Goal: Entertainment & Leisure: Consume media (video, audio)

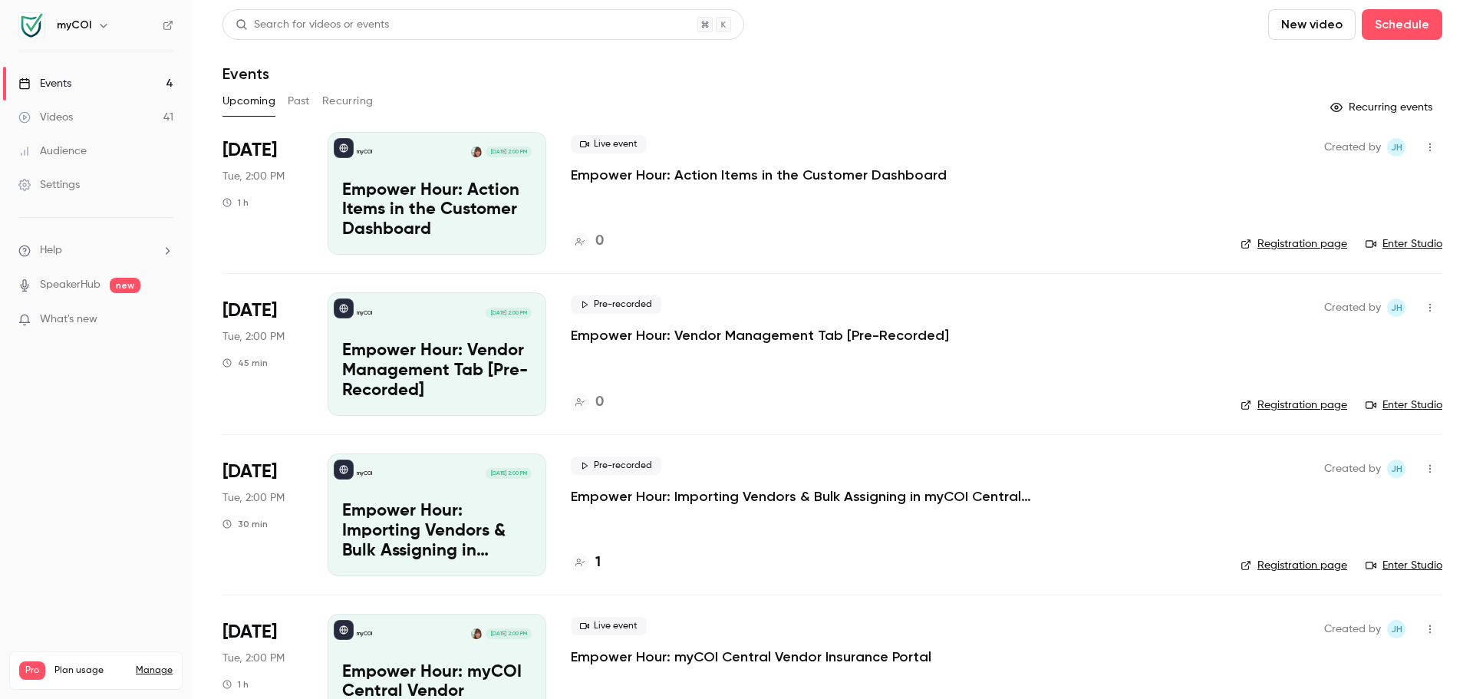
click at [64, 111] on div "Videos" at bounding box center [45, 117] width 54 height 15
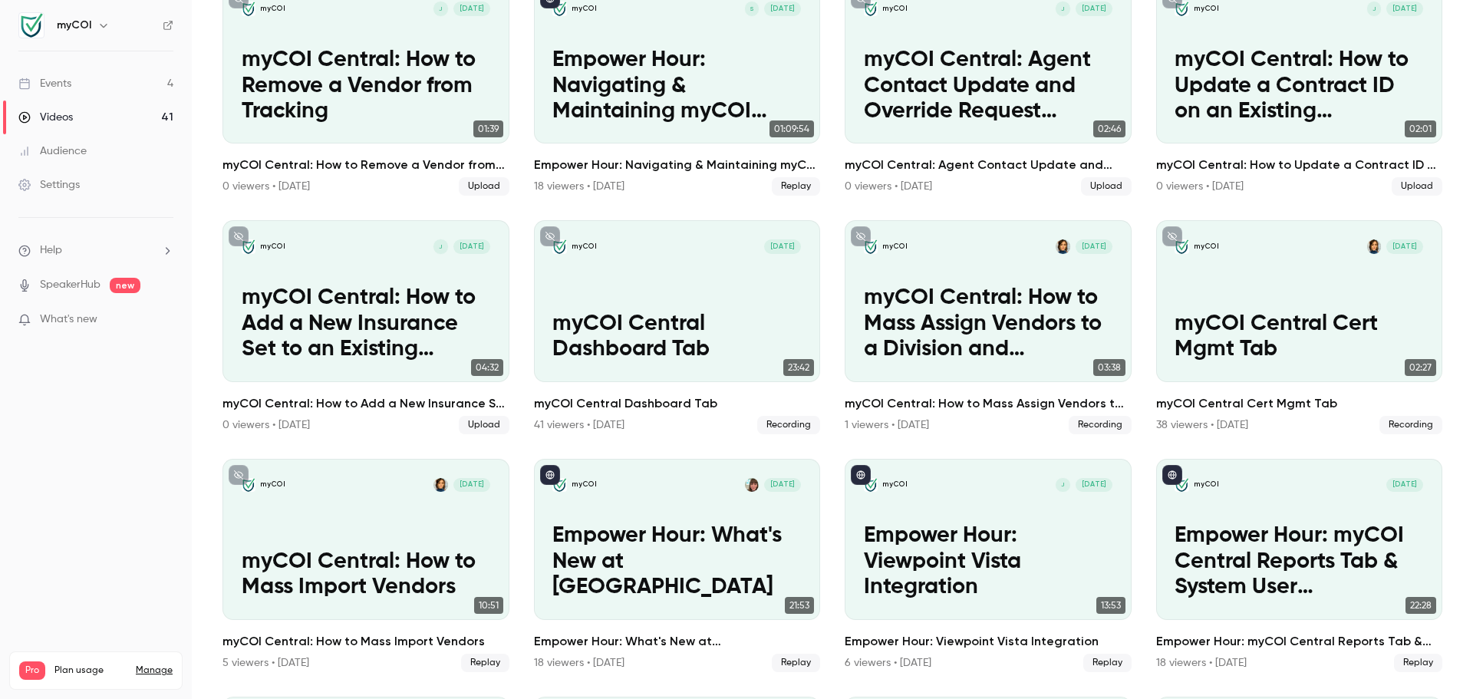
scroll to position [1100, 0]
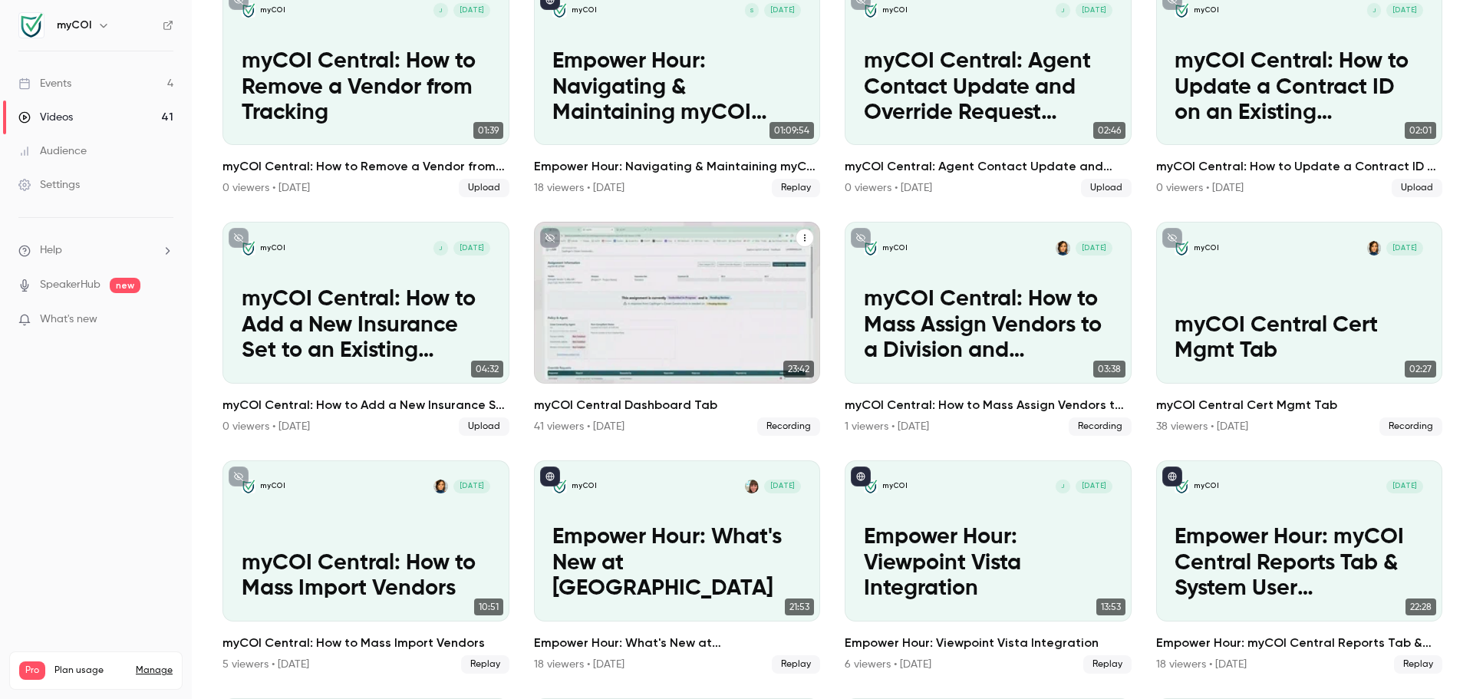
click at [584, 325] on p "myCOI Central Dashboard Tab" at bounding box center [677, 338] width 249 height 51
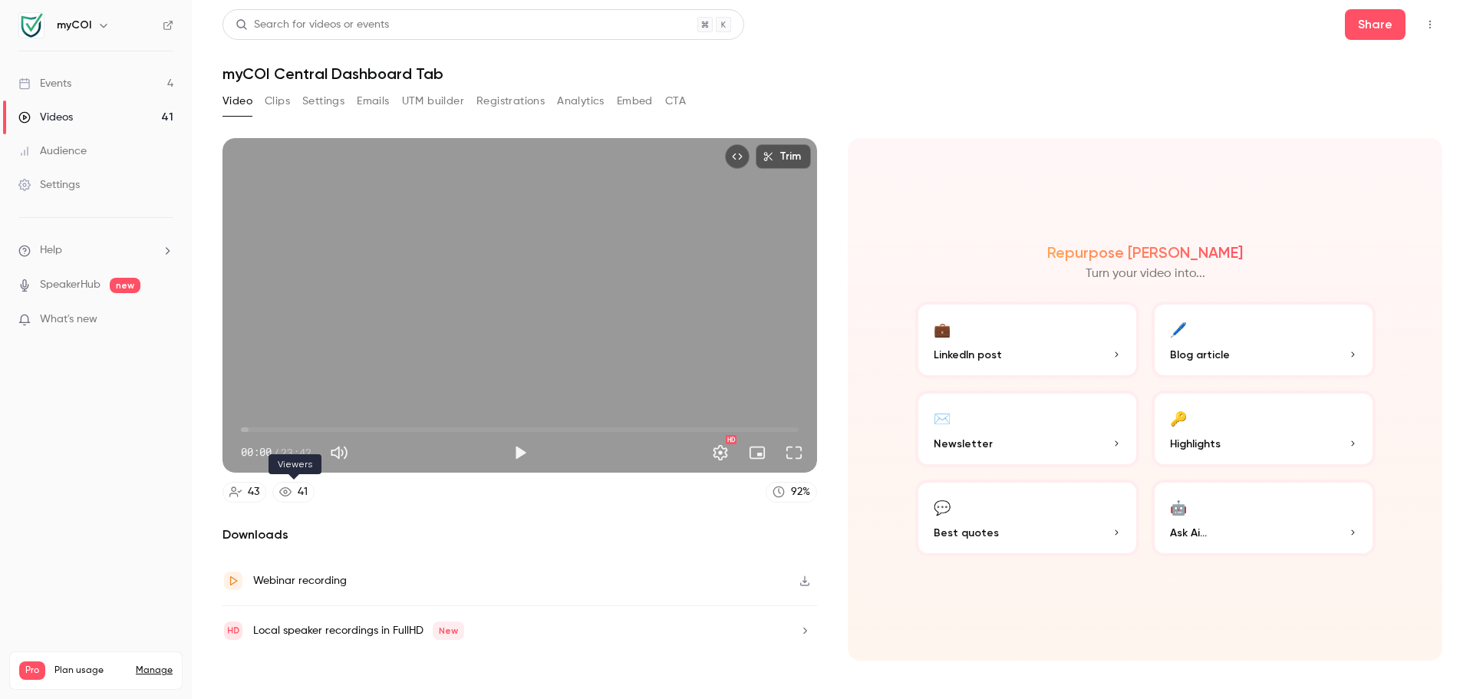
click at [300, 490] on div "41" at bounding box center [303, 492] width 10 height 16
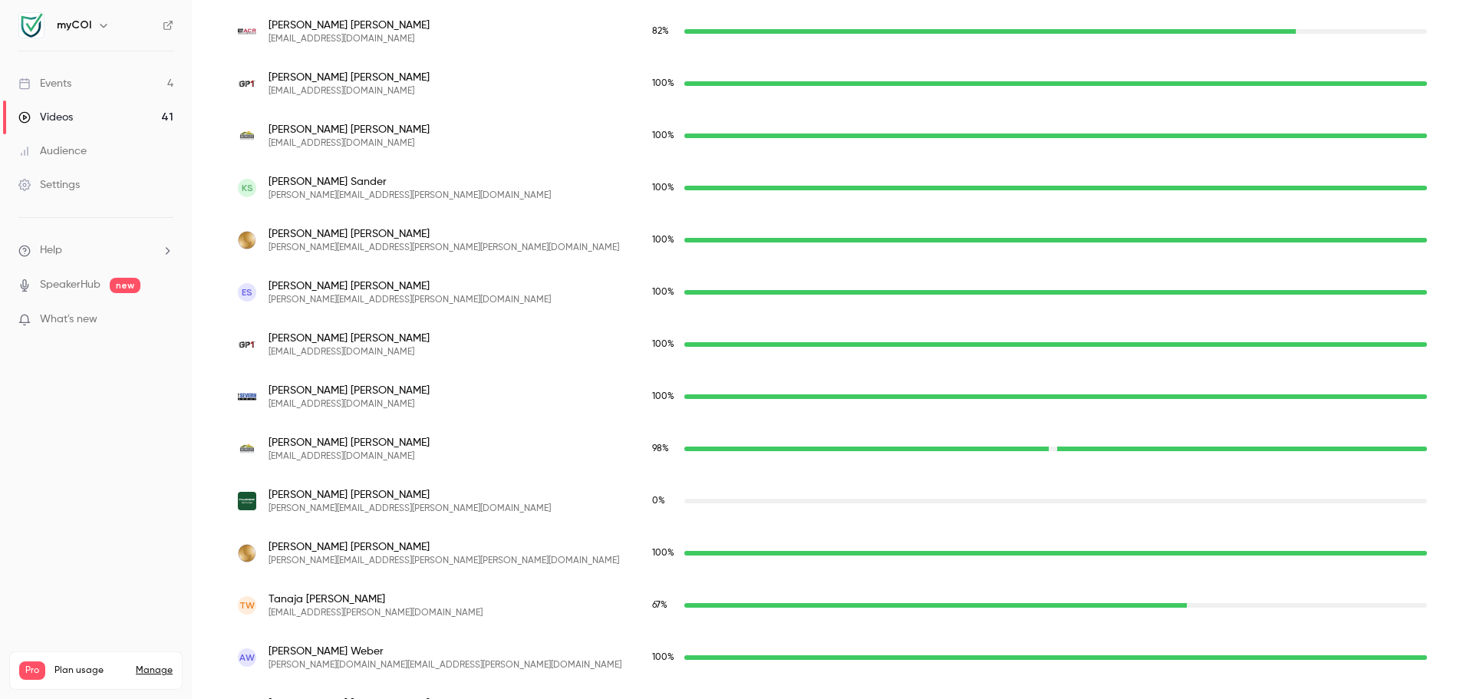
scroll to position [2182, 0]
